Goal: Information Seeking & Learning: Learn about a topic

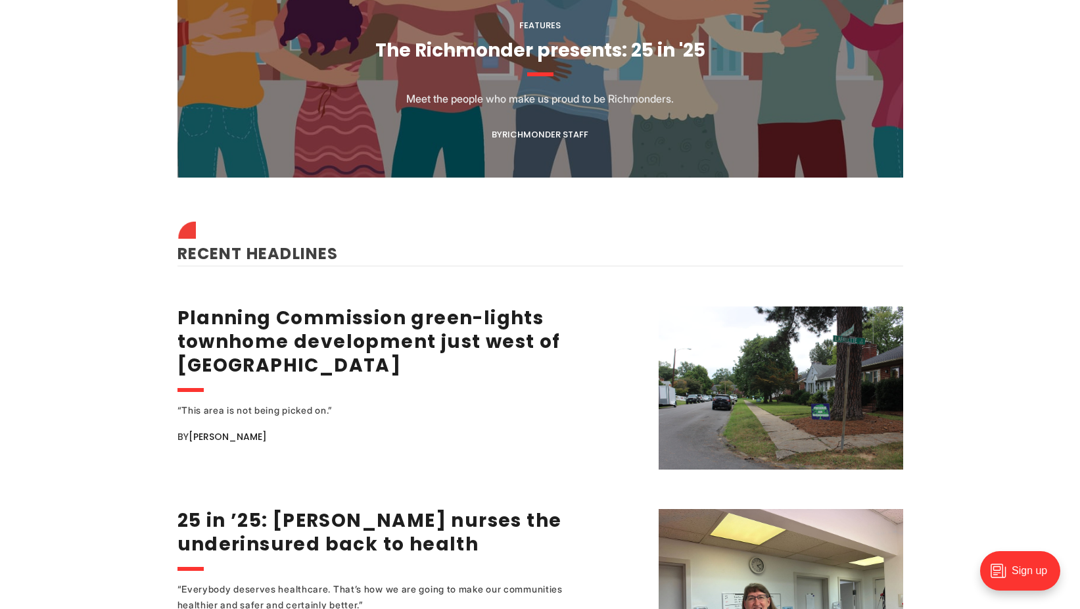
scroll to position [1512, 0]
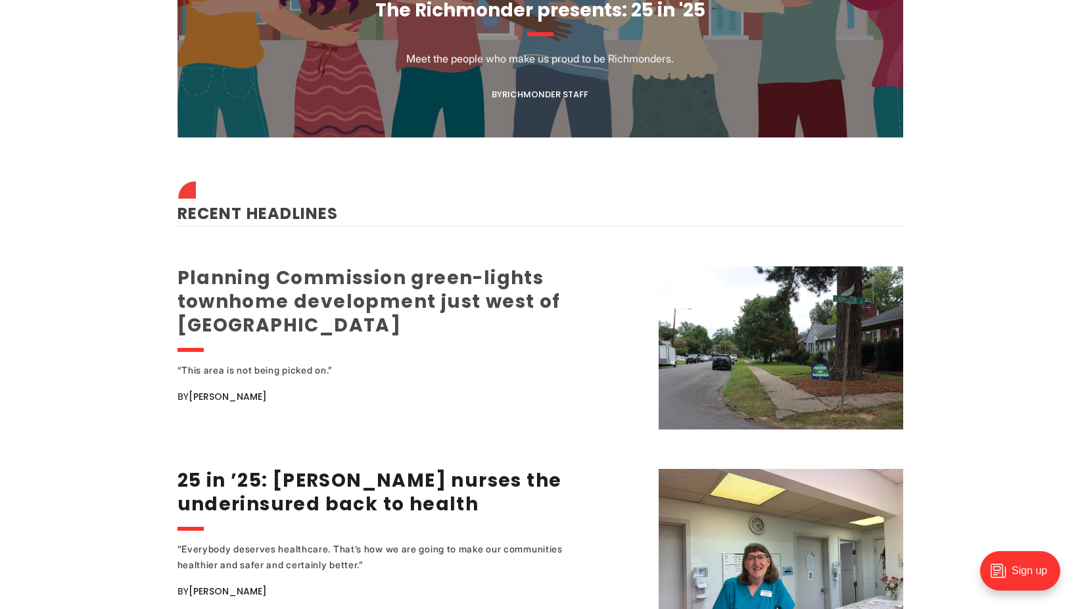
click at [484, 306] on link "Planning Commission green-lights townhome development just west of [GEOGRAPHIC_…" at bounding box center [368, 301] width 383 height 73
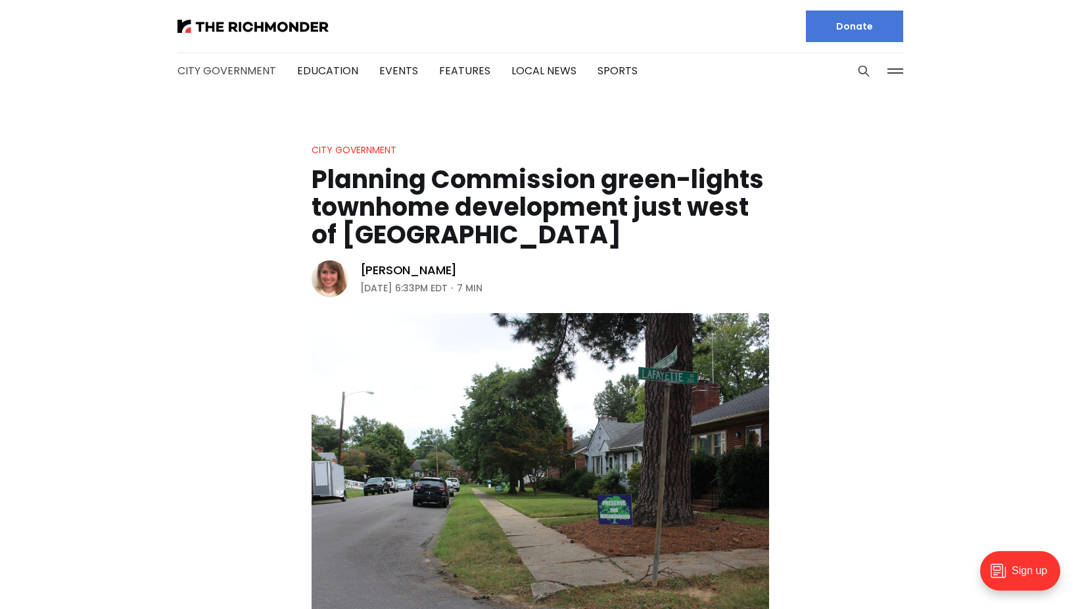
click at [212, 74] on link "City Government" at bounding box center [226, 70] width 99 height 15
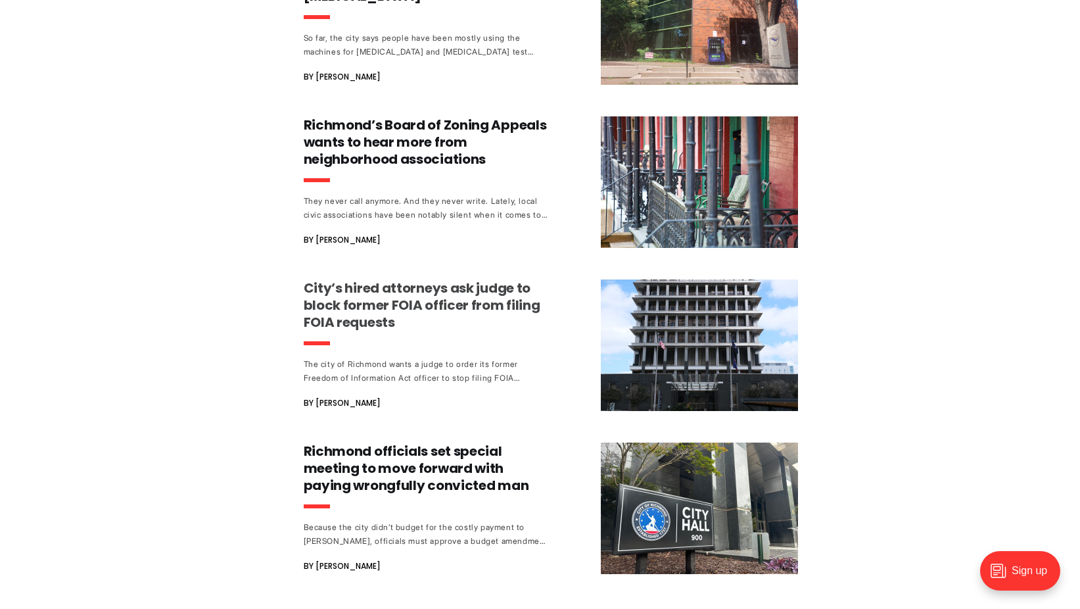
scroll to position [1052, 0]
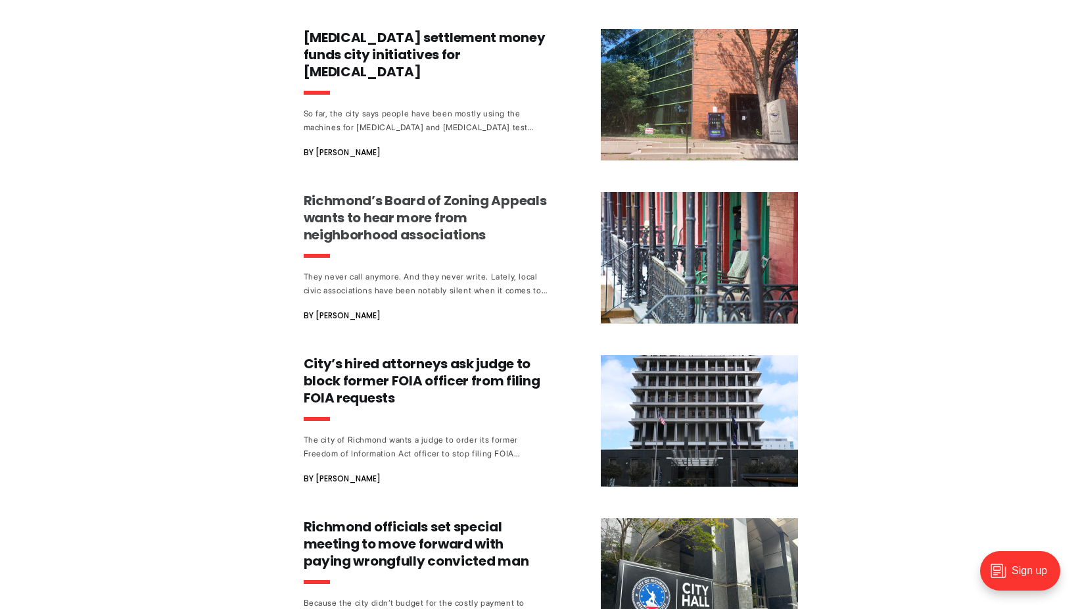
click at [340, 210] on h3 "Richmond’s Board of Zoning Appeals wants to hear more from neighborhood associa…" at bounding box center [426, 217] width 244 height 51
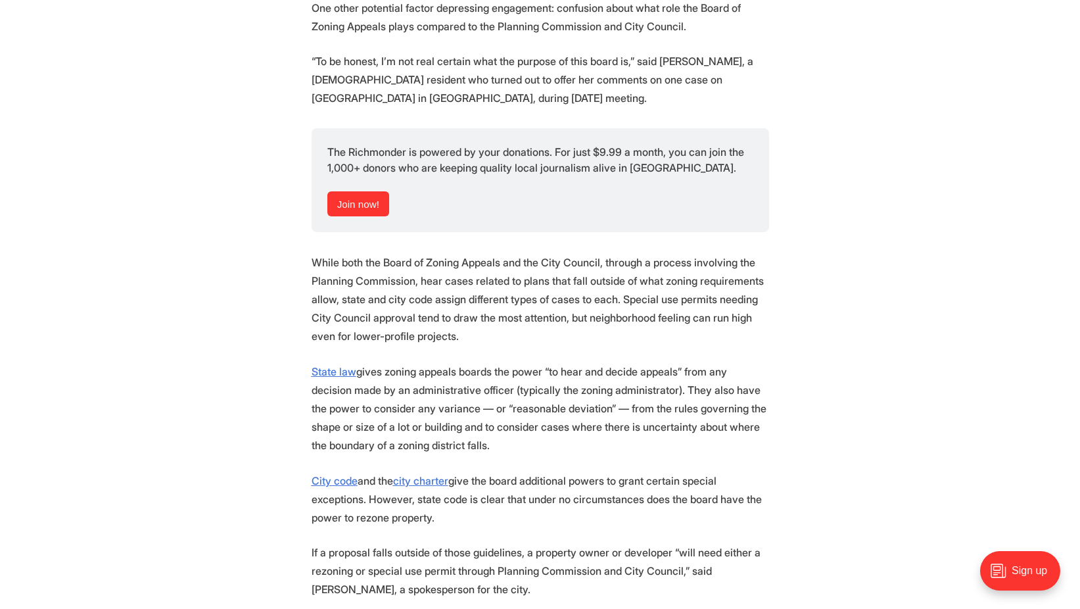
scroll to position [1446, 0]
